Goal: Information Seeking & Learning: Check status

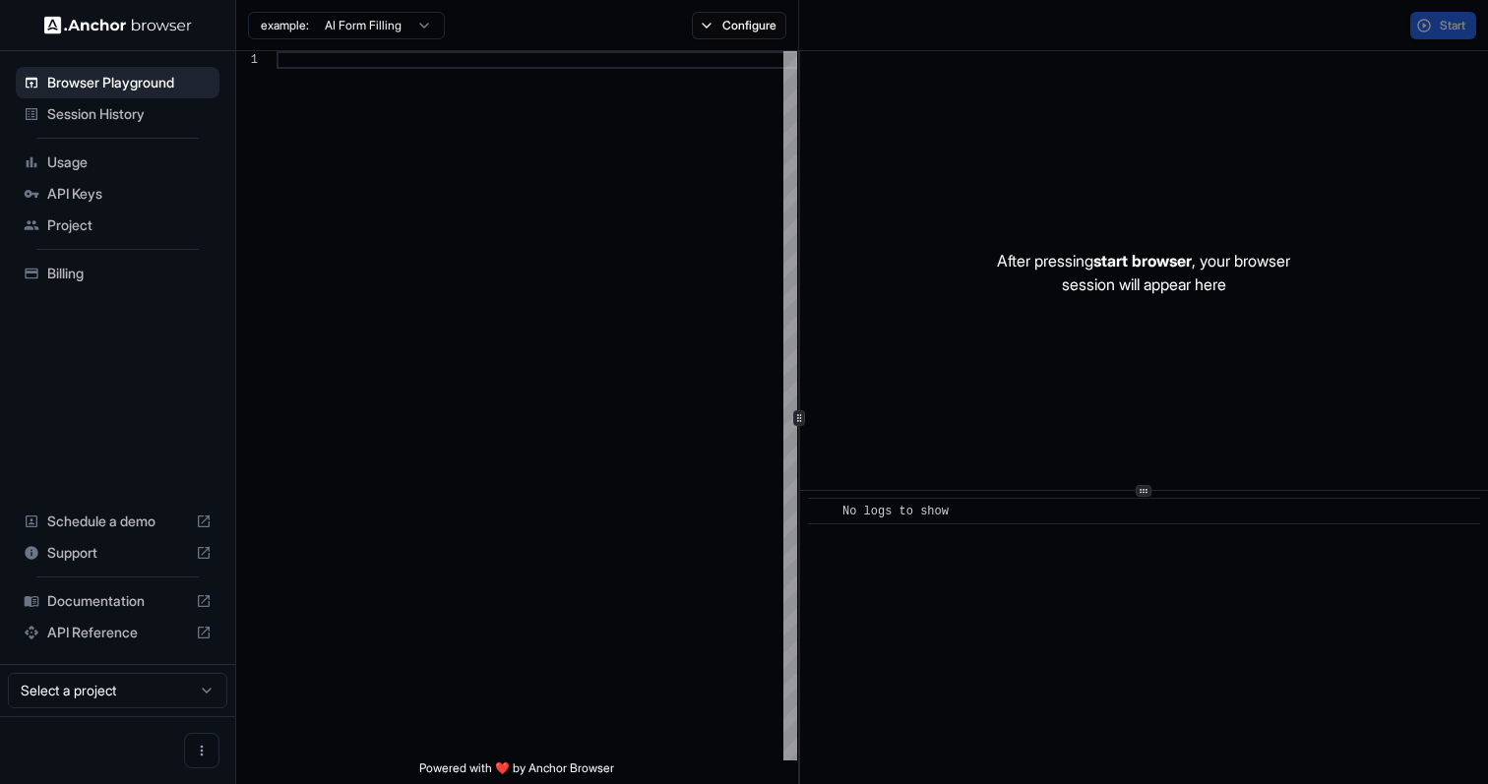
scroll to position [177, 0]
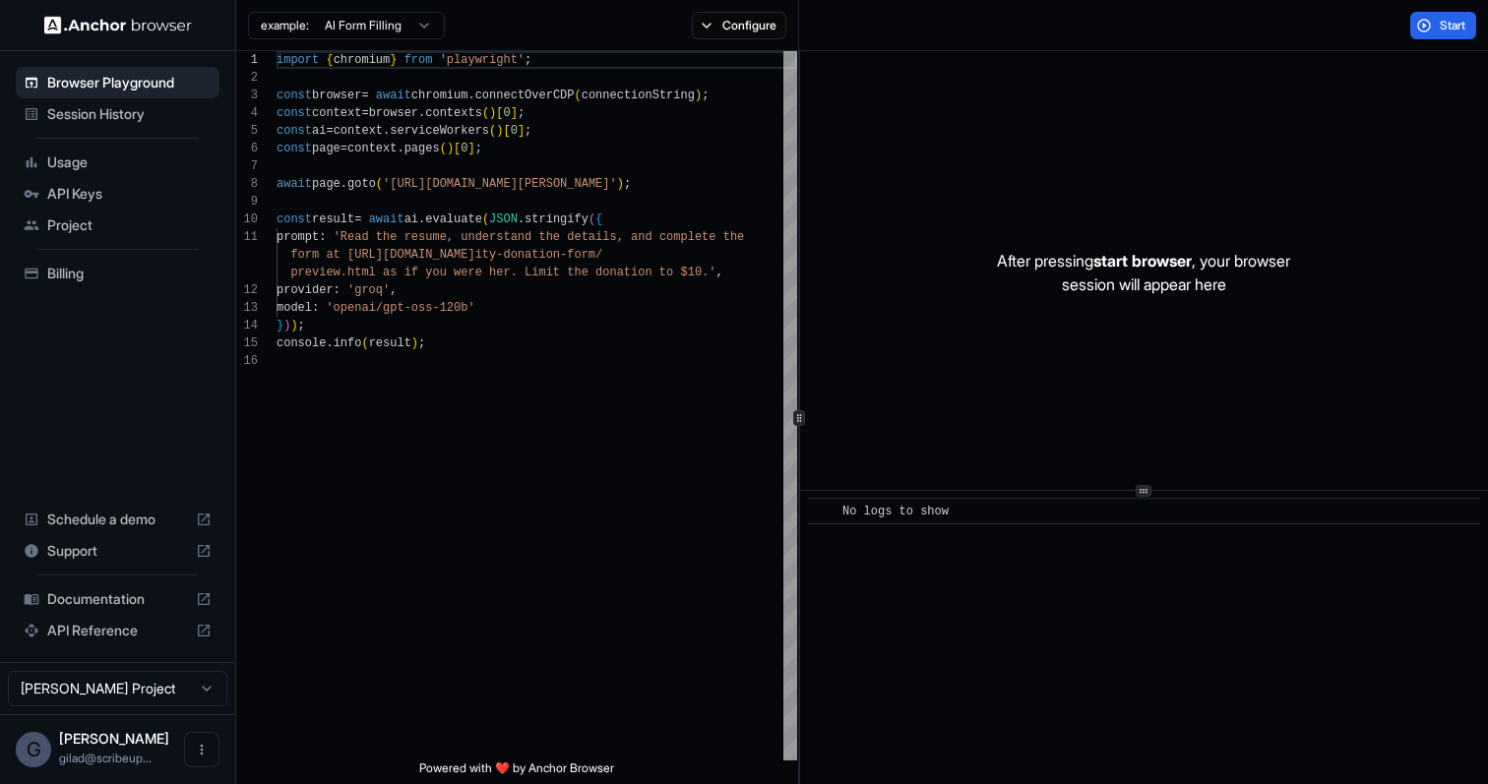
click at [122, 126] on div "Session History" at bounding box center [118, 113] width 204 height 31
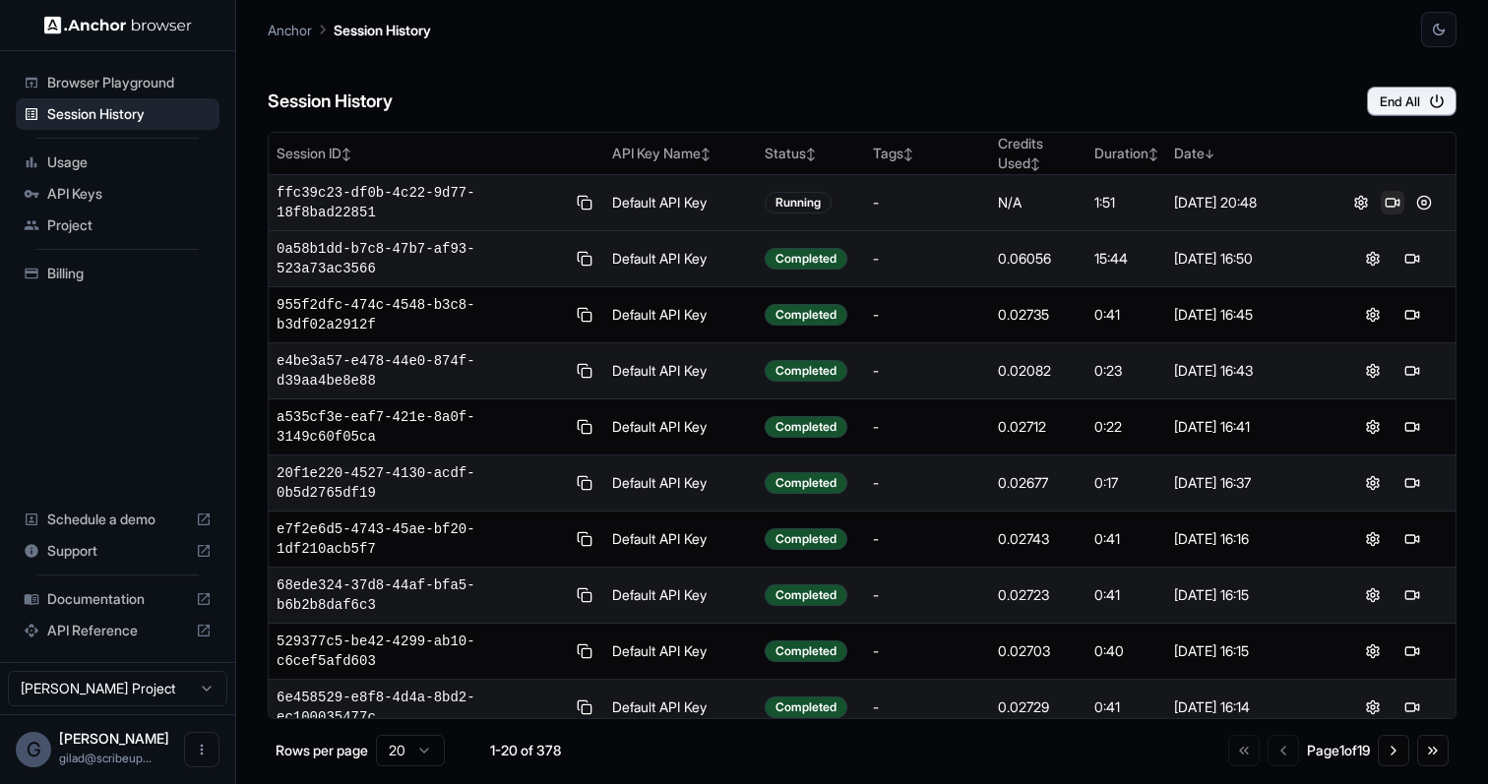
click at [1393, 204] on button at bounding box center [1393, 203] width 24 height 24
click at [1425, 200] on button at bounding box center [1424, 203] width 24 height 24
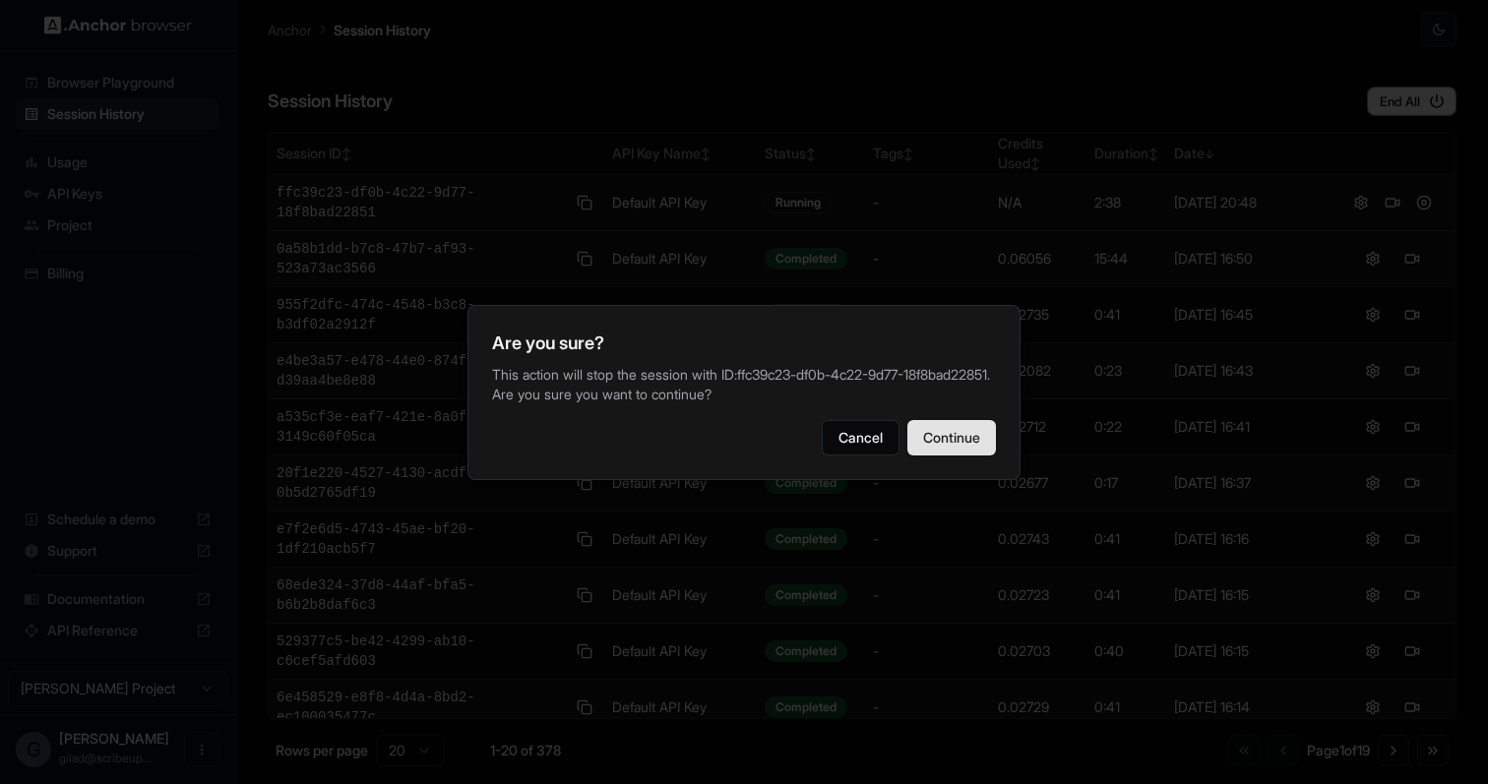
click at [950, 439] on button "Continue" at bounding box center [951, 437] width 89 height 35
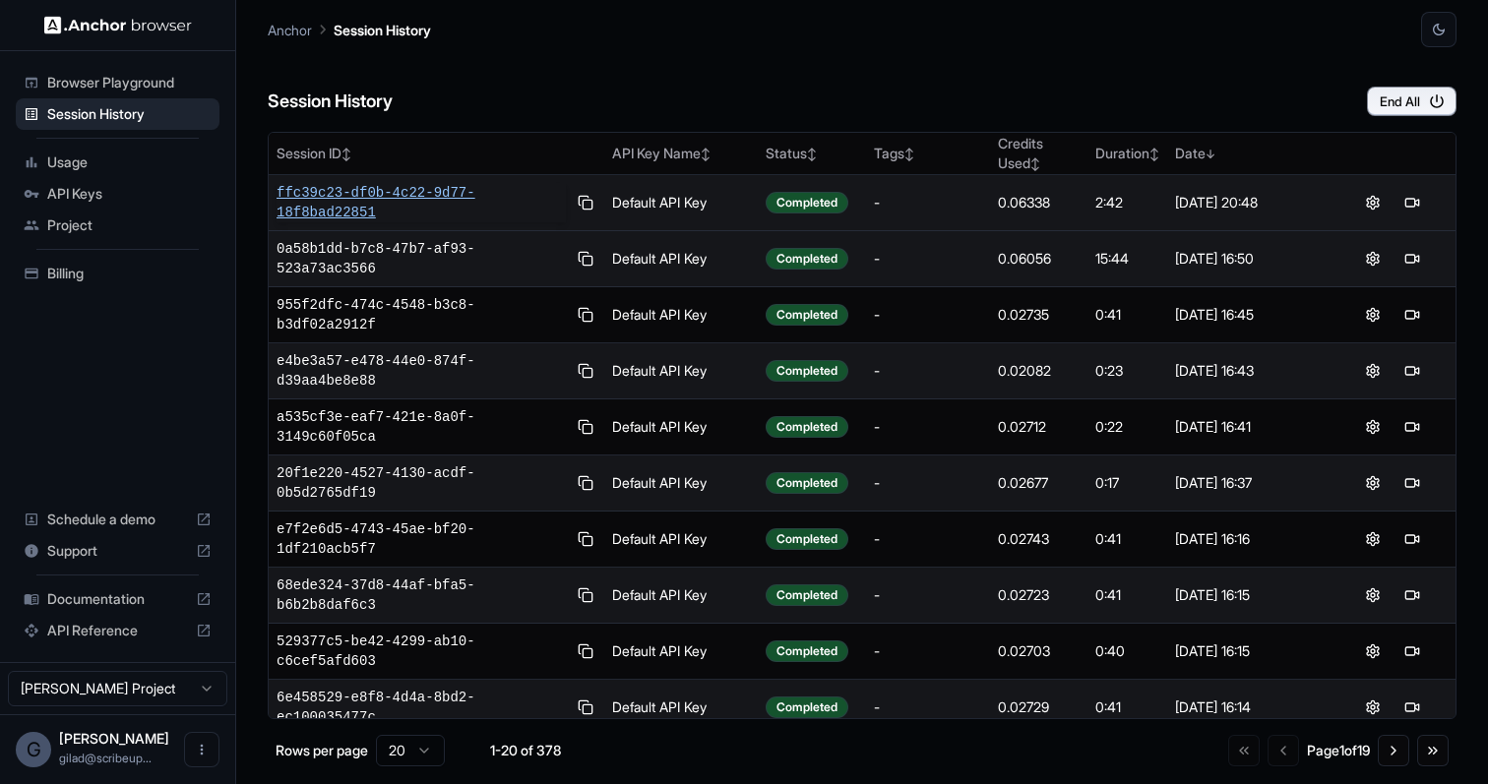
click at [397, 202] on span "ffc39c23-df0b-4c22-9d77-18f8bad22851" at bounding box center [421, 202] width 289 height 39
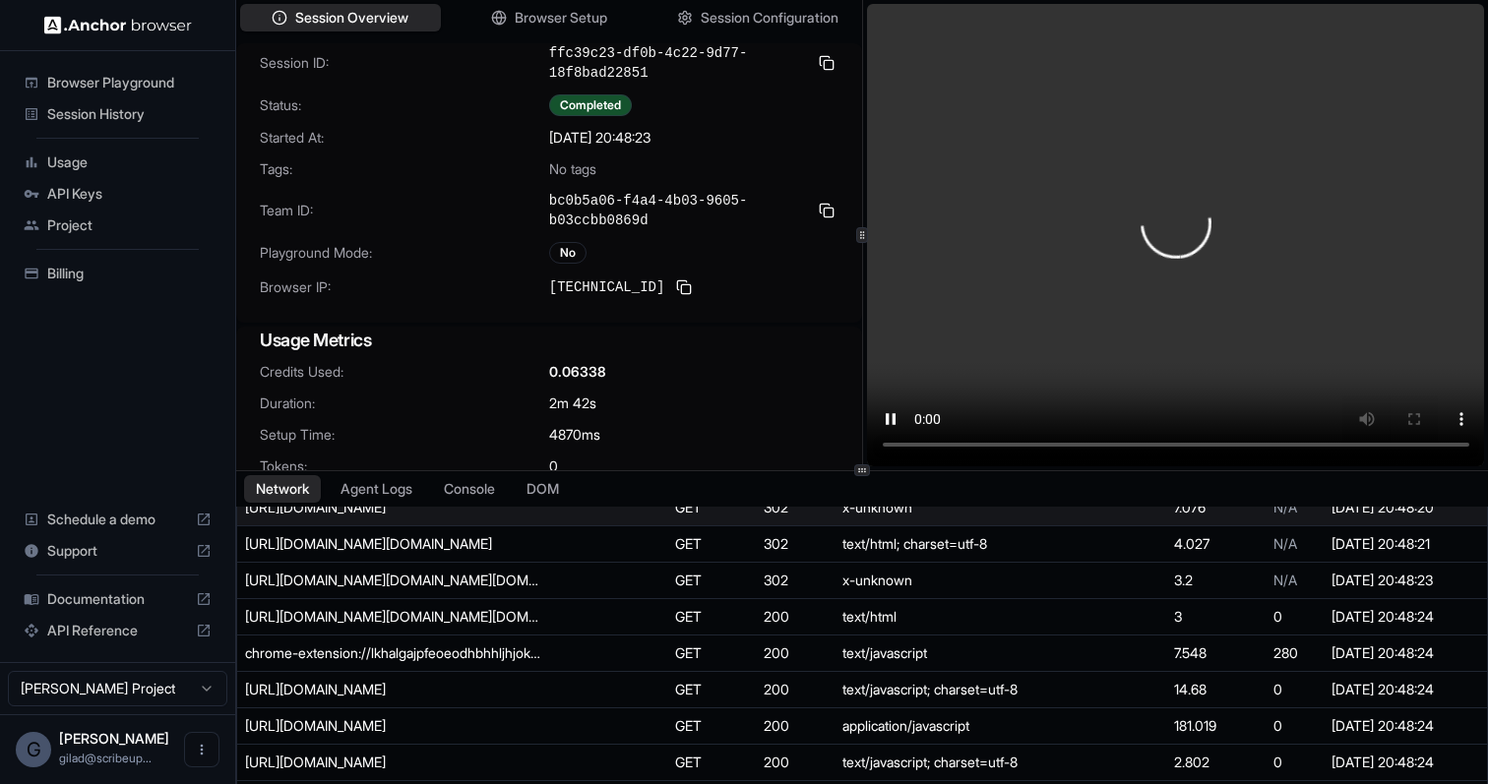
scroll to position [121, 0]
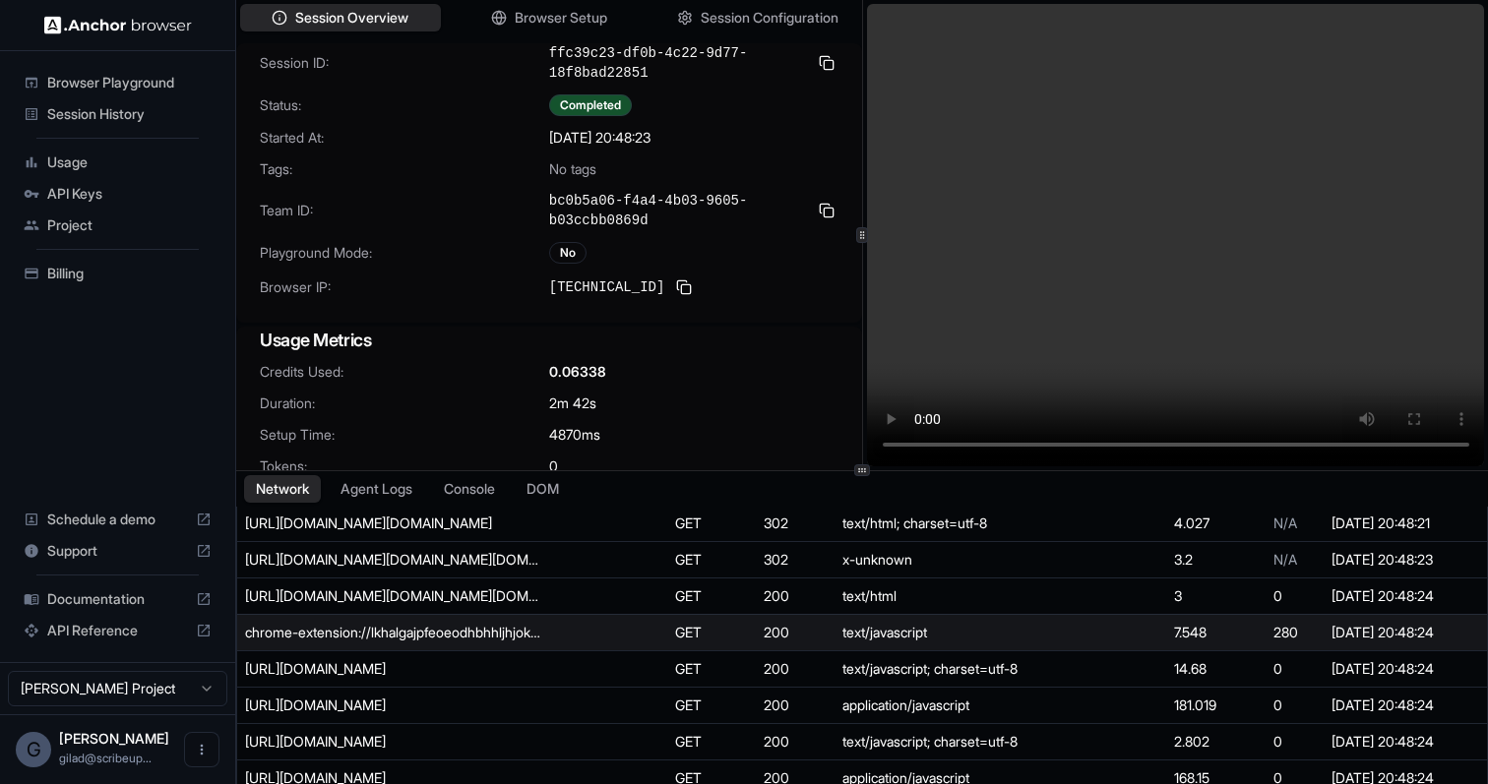
click at [475, 647] on td "chrome-extension://lkhalgajpfeoeodhbhhljhjokochmped/injectedPatch.js" at bounding box center [452, 632] width 430 height 36
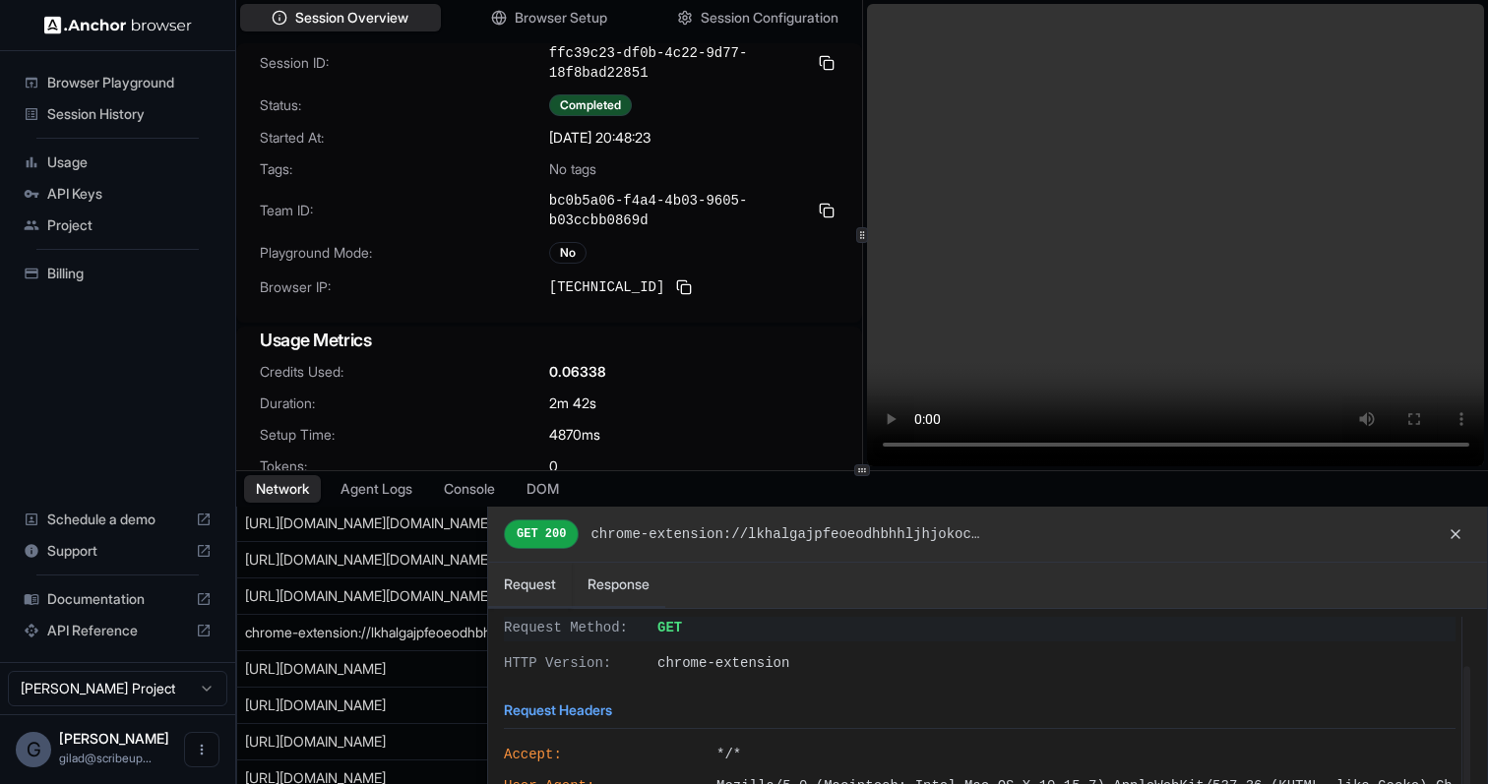
scroll to position [10, 0]
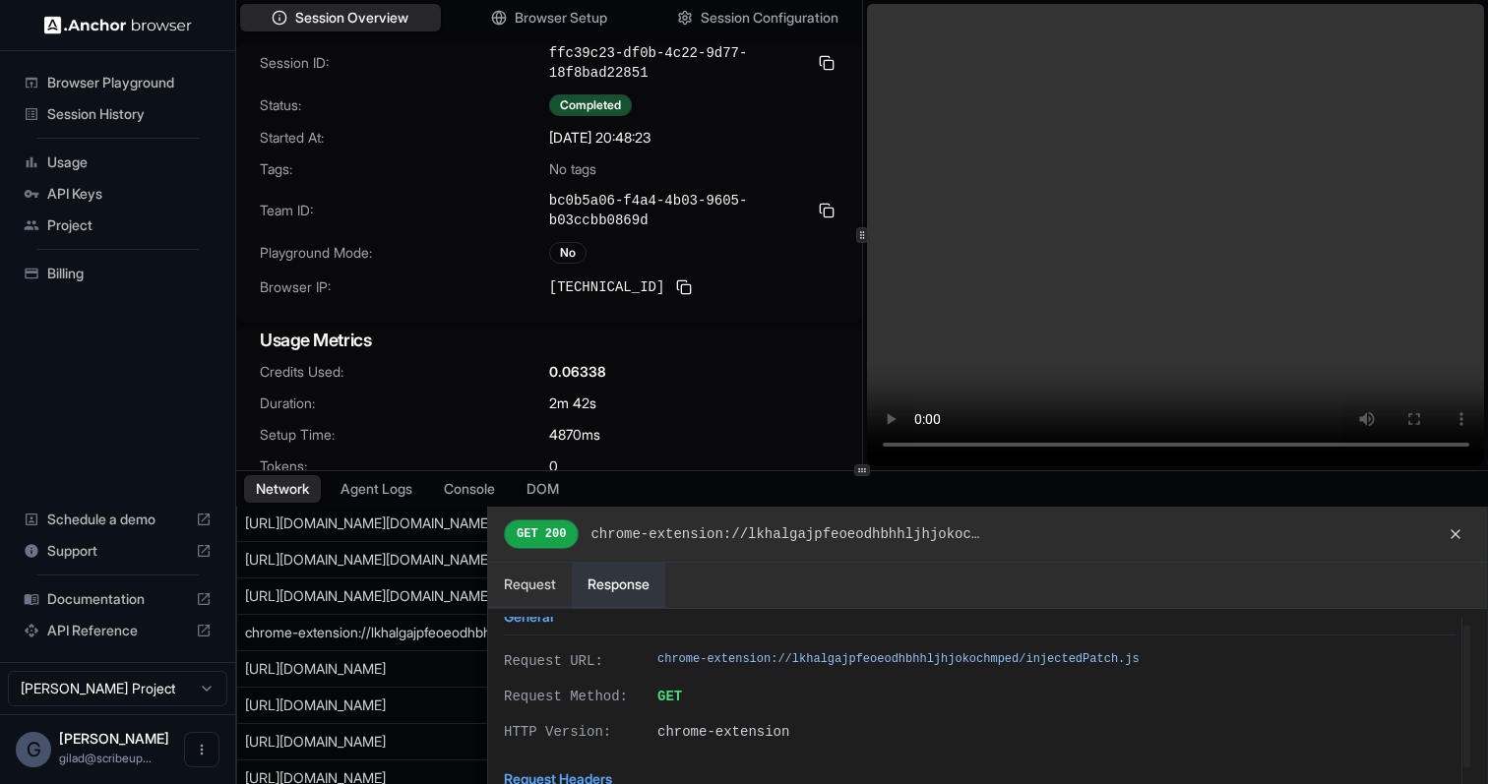
click at [649, 578] on button "Response" at bounding box center [618, 585] width 93 height 45
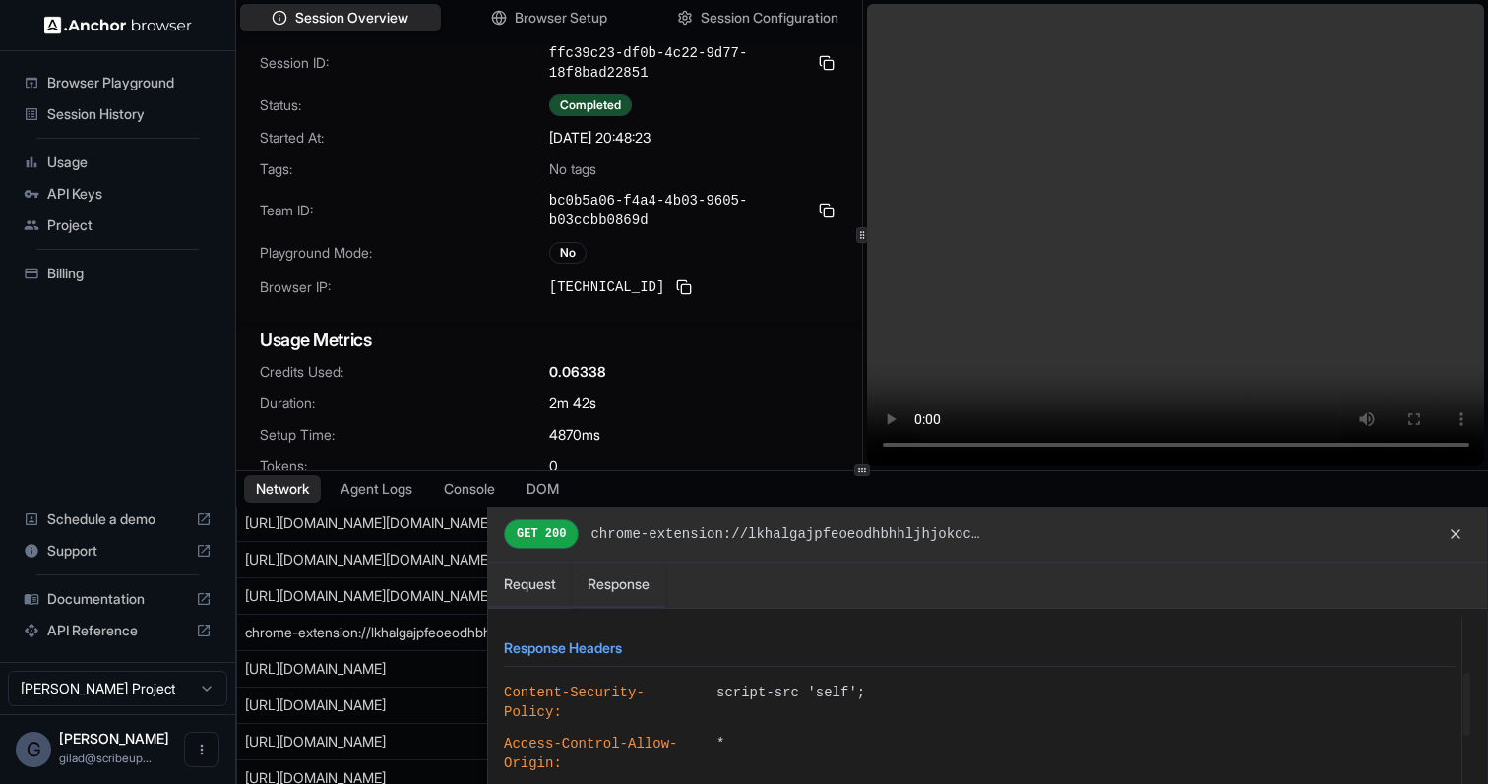
scroll to position [160, 0]
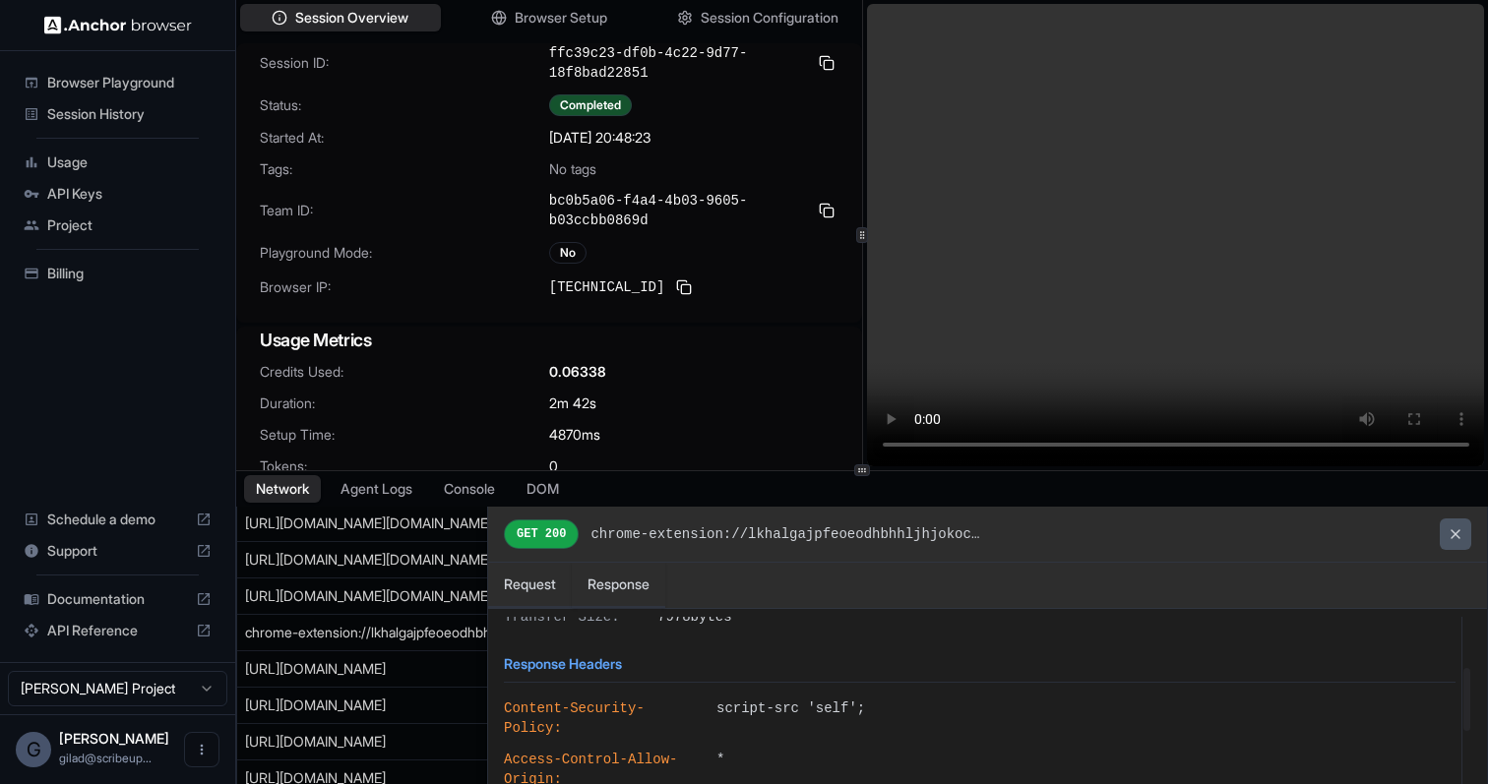
click at [1461, 531] on button at bounding box center [1455, 534] width 31 height 31
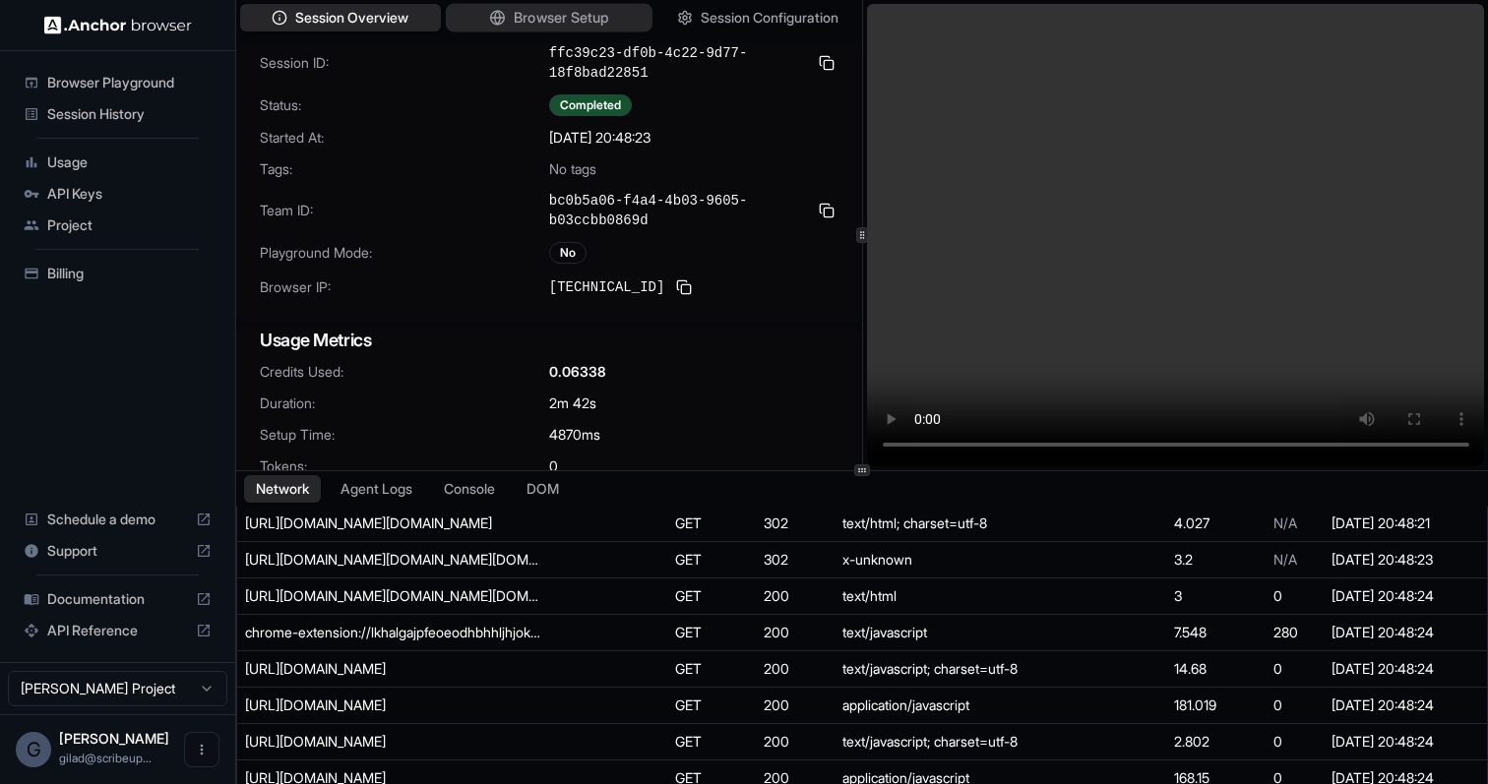
click at [584, 8] on span "Browser Setup" at bounding box center [561, 18] width 95 height 21
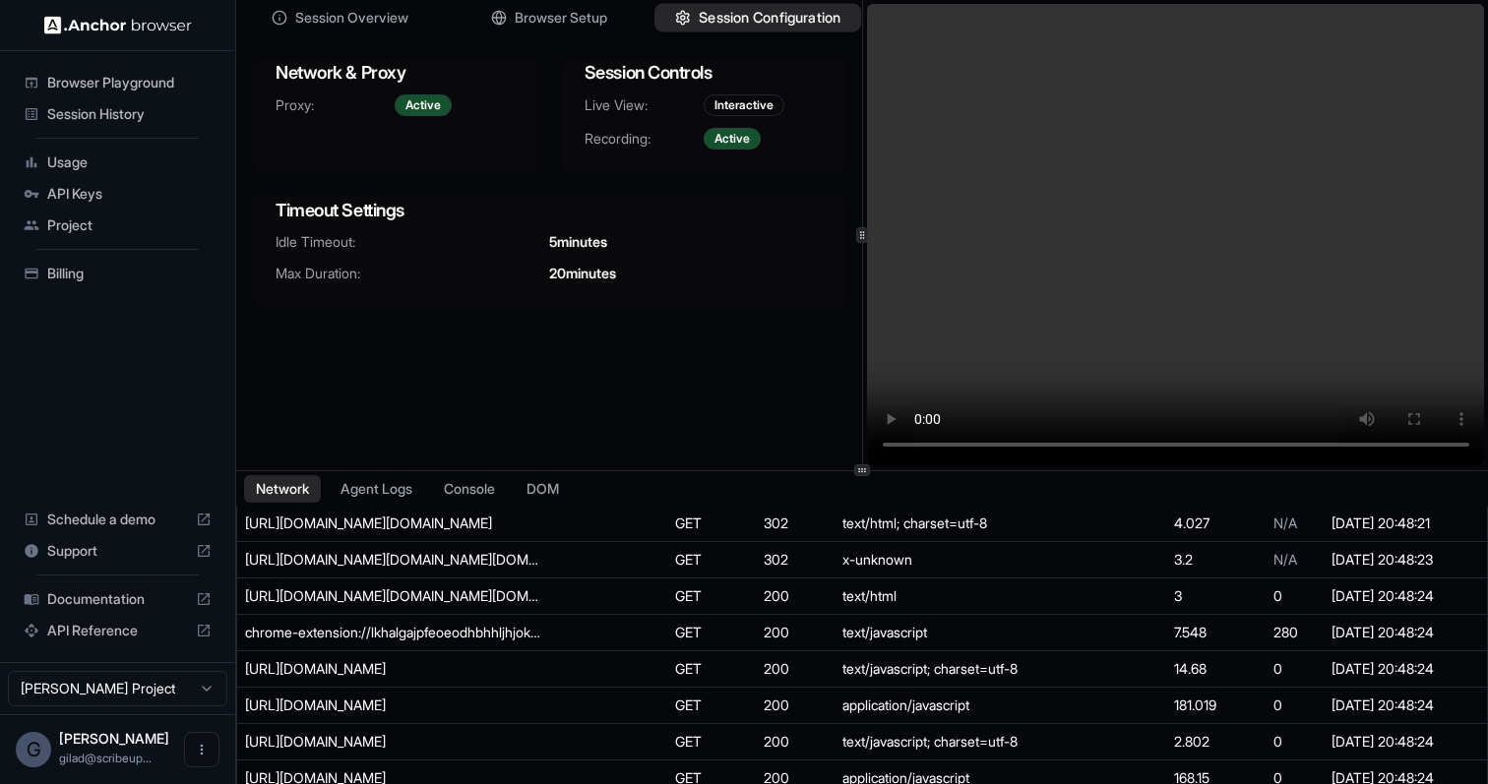
click at [691, 12] on button "Session Configuration" at bounding box center [757, 18] width 207 height 29
click at [586, 17] on span "Browser Setup" at bounding box center [561, 18] width 95 height 21
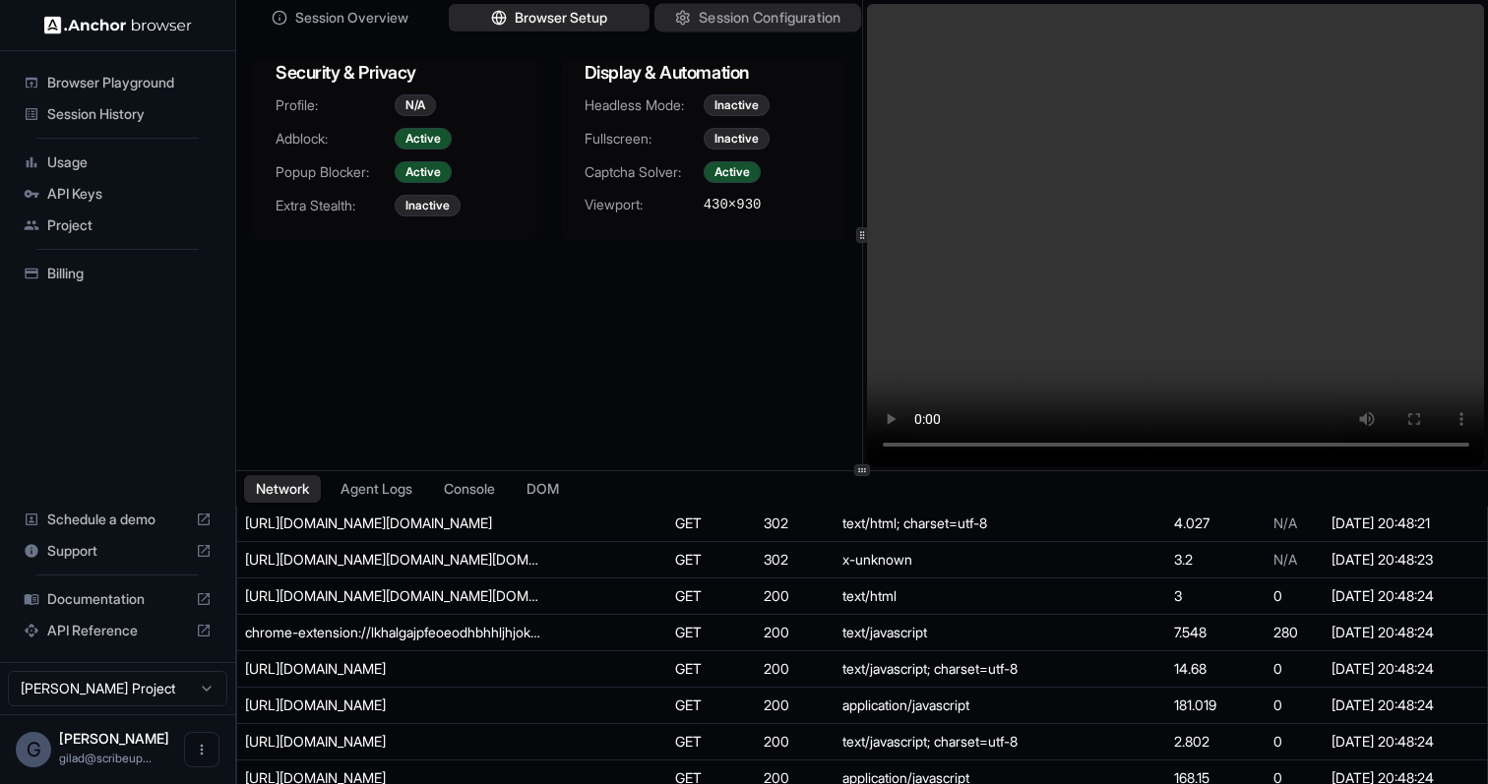
click at [713, 12] on span "Session Configuration" at bounding box center [770, 18] width 142 height 21
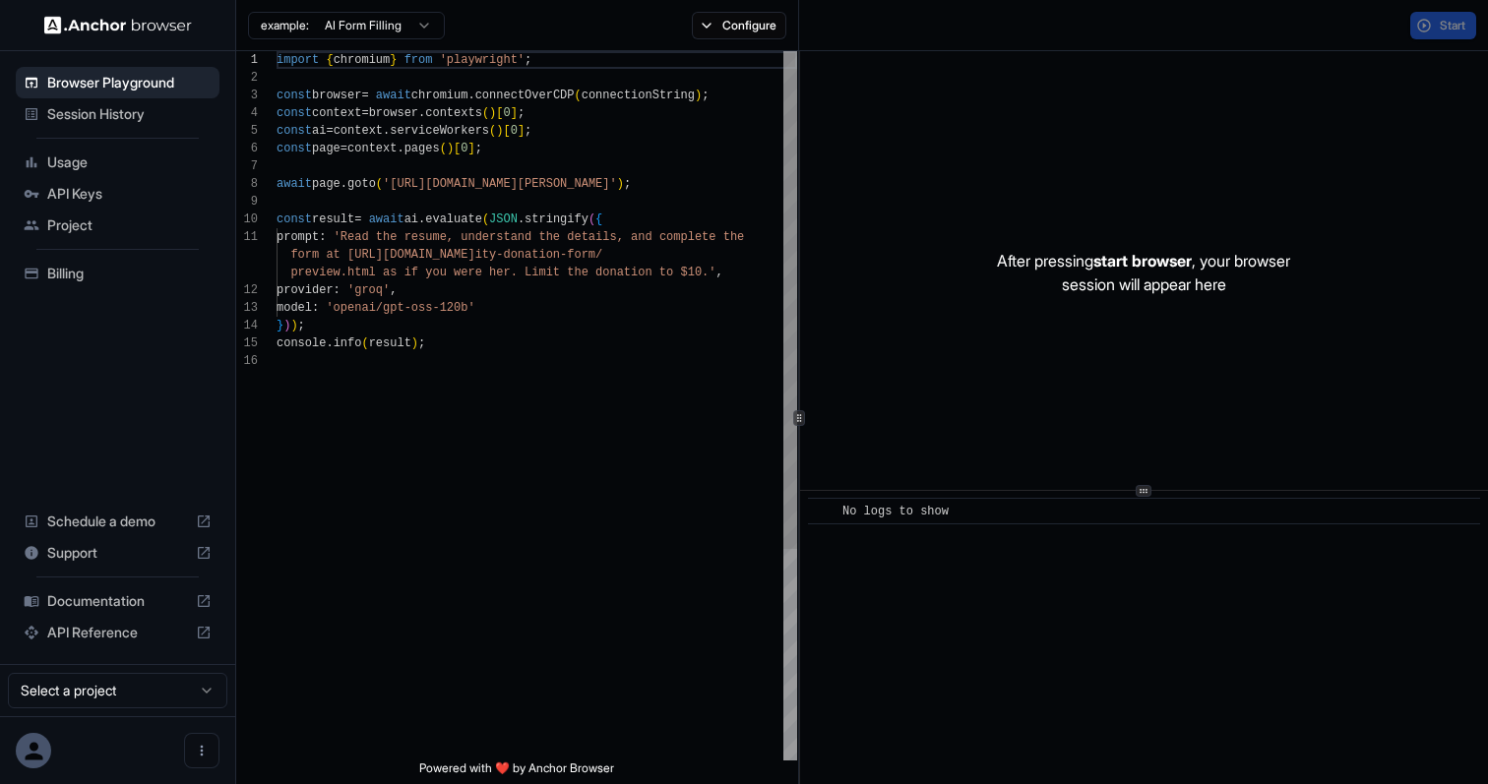
scroll to position [177, 0]
click at [132, 125] on div "Session History" at bounding box center [118, 113] width 204 height 31
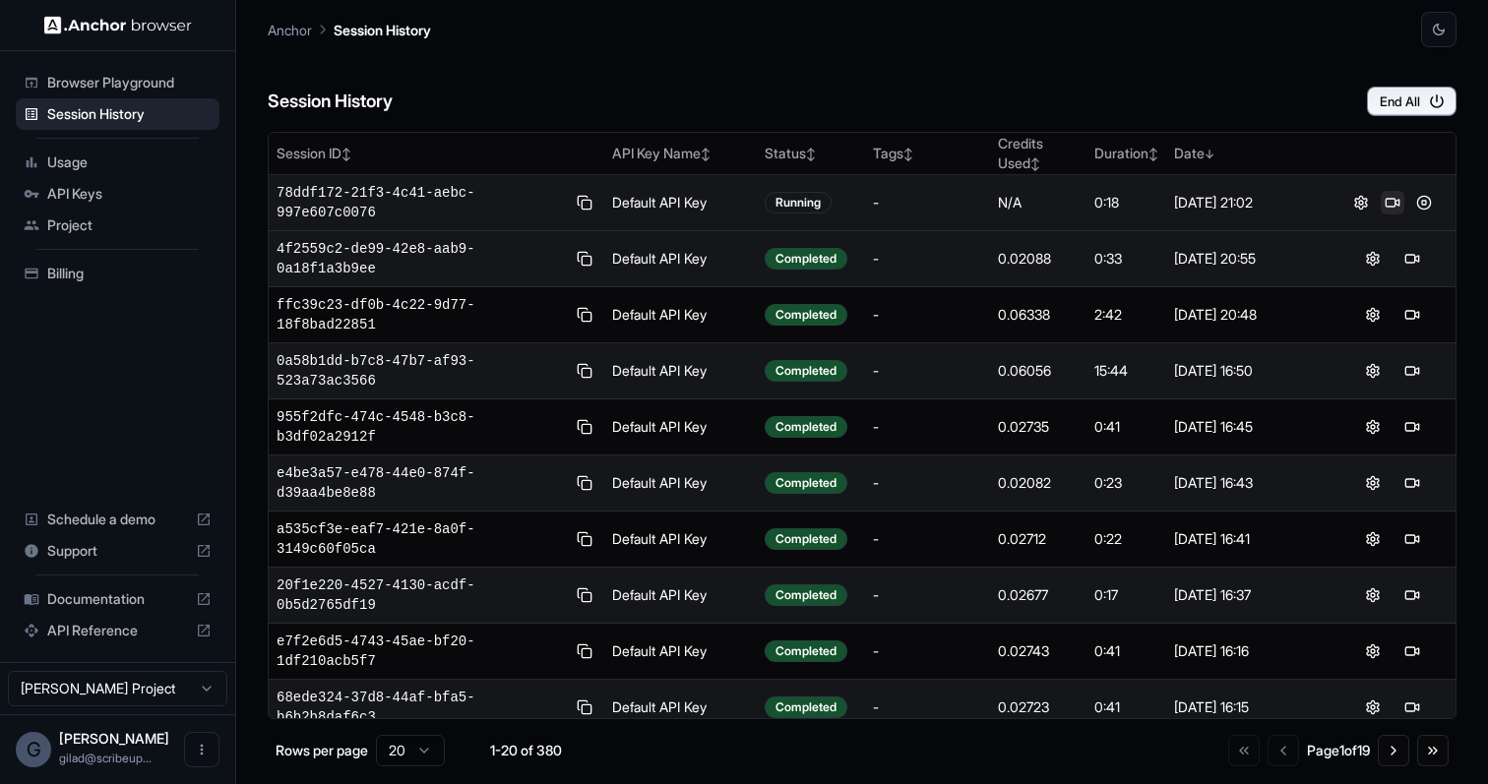
click at [1392, 206] on button at bounding box center [1393, 203] width 24 height 24
click at [1204, 376] on div "Aug 27, 2025, 16:50" at bounding box center [1248, 371] width 147 height 20
